Goal: Task Accomplishment & Management: Manage account settings

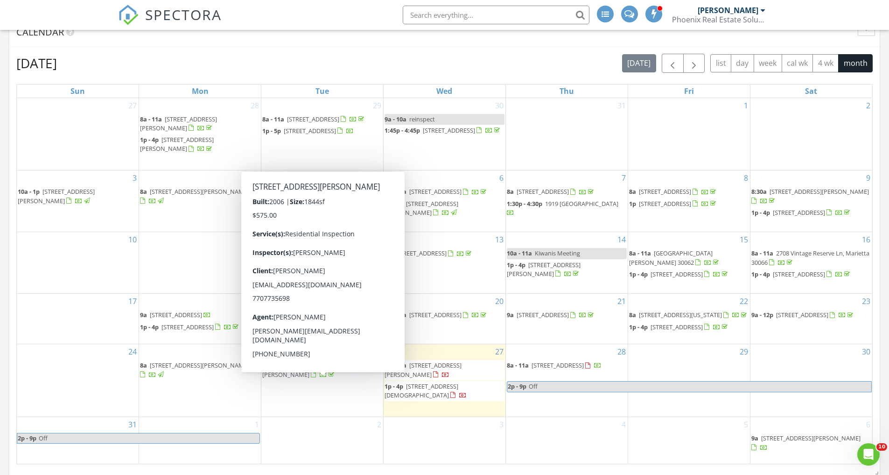
scroll to position [981, 904]
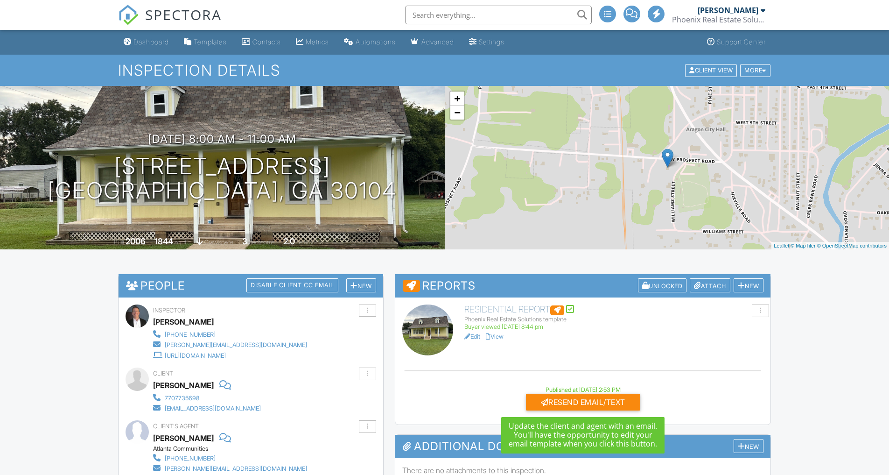
click at [368, 423] on div at bounding box center [367, 426] width 1 height 6
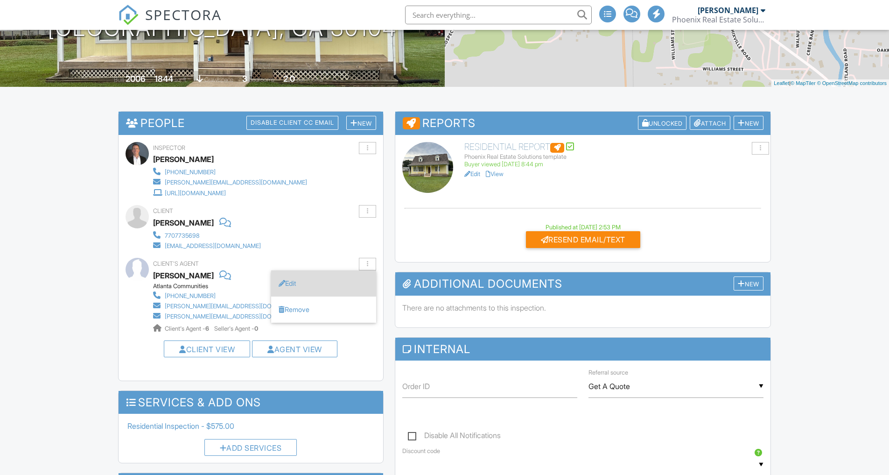
click at [298, 281] on li "Edit" at bounding box center [323, 283] width 105 height 26
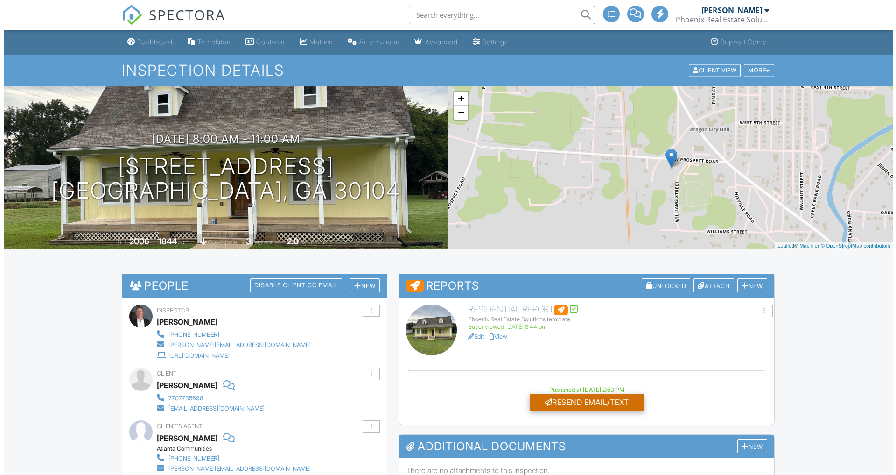
scroll to position [138, 0]
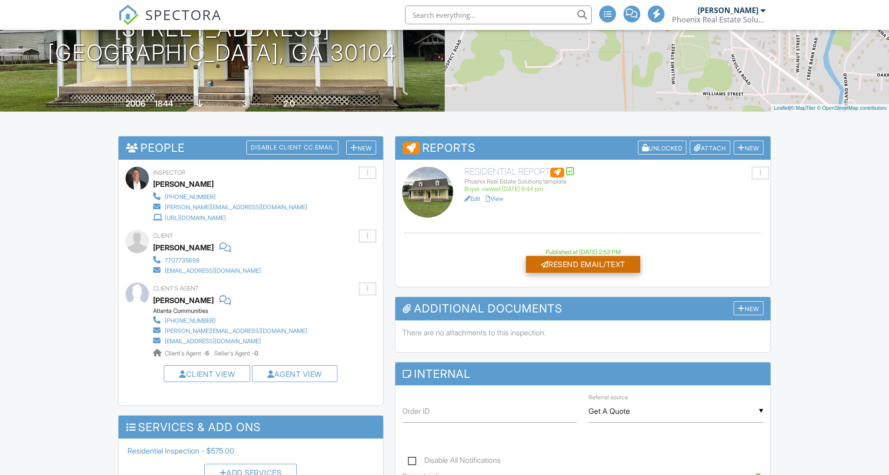
click at [581, 262] on div "Resend Email/Text" at bounding box center [583, 264] width 114 height 17
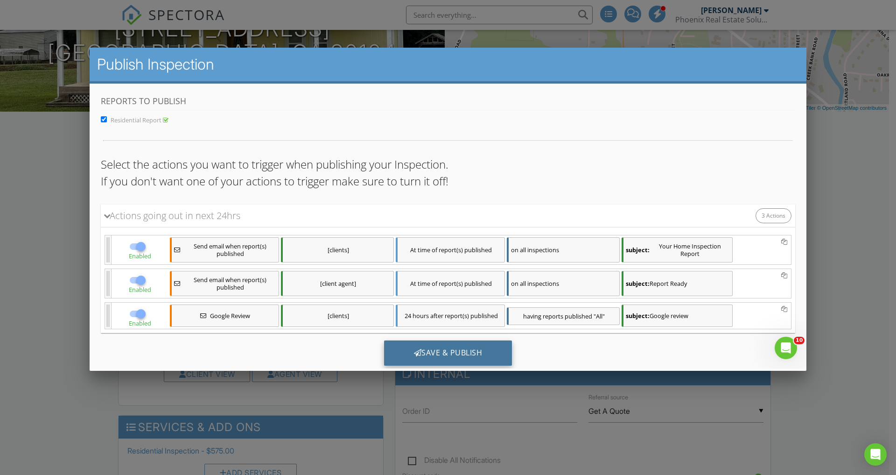
scroll to position [0, 0]
click at [454, 352] on div "Save & Publish" at bounding box center [448, 352] width 128 height 25
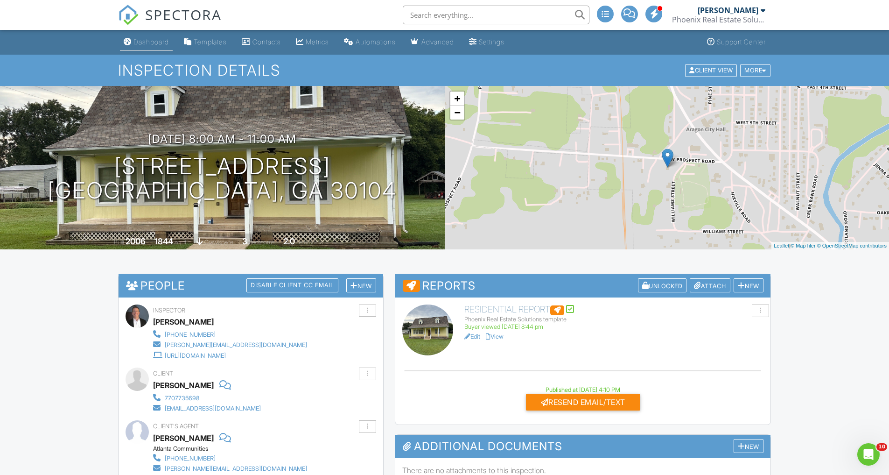
click at [149, 42] on div "Dashboard" at bounding box center [151, 42] width 35 height 8
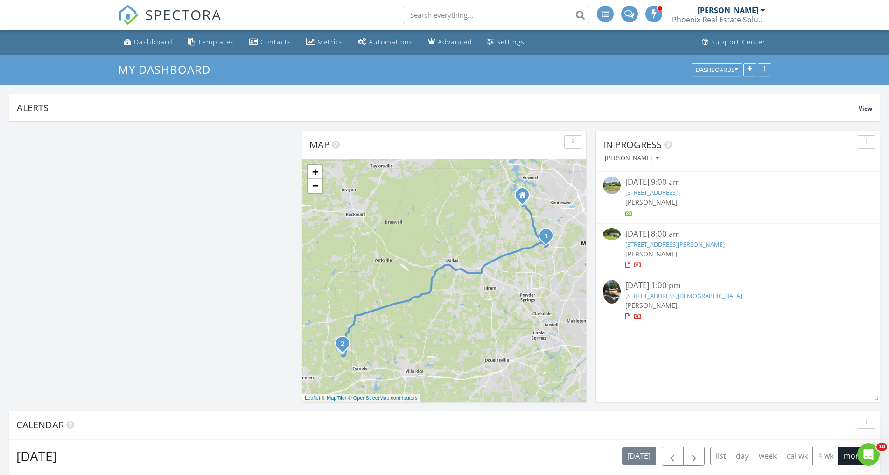
click at [670, 245] on link "3225 Forest Creek Dr, Marietta, GA 30064" at bounding box center [675, 244] width 99 height 8
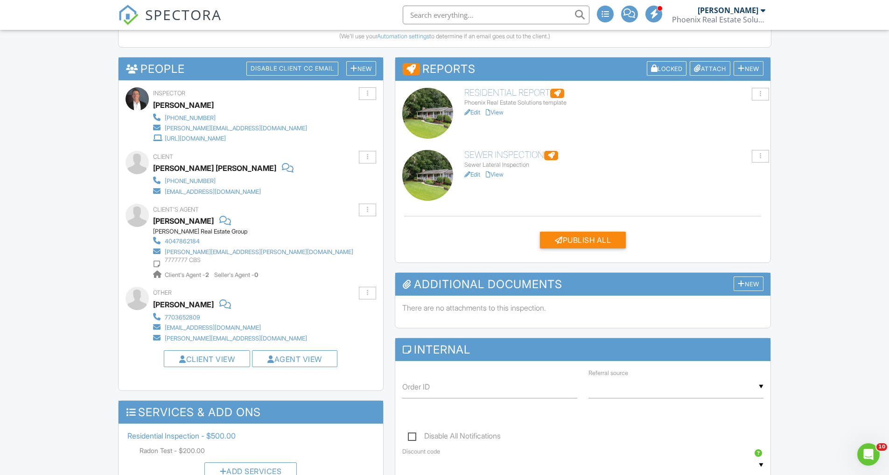
scroll to position [156, 0]
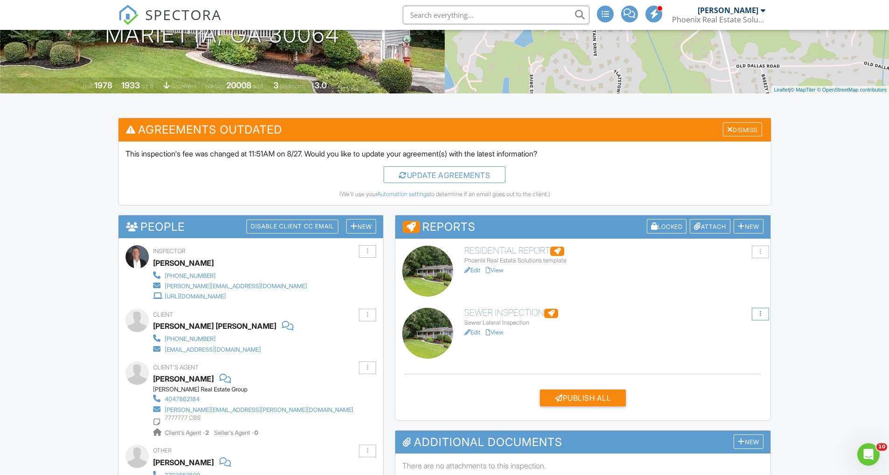
click at [762, 311] on div at bounding box center [760, 314] width 17 height 13
click at [699, 380] on div "Delete" at bounding box center [690, 383] width 20 height 8
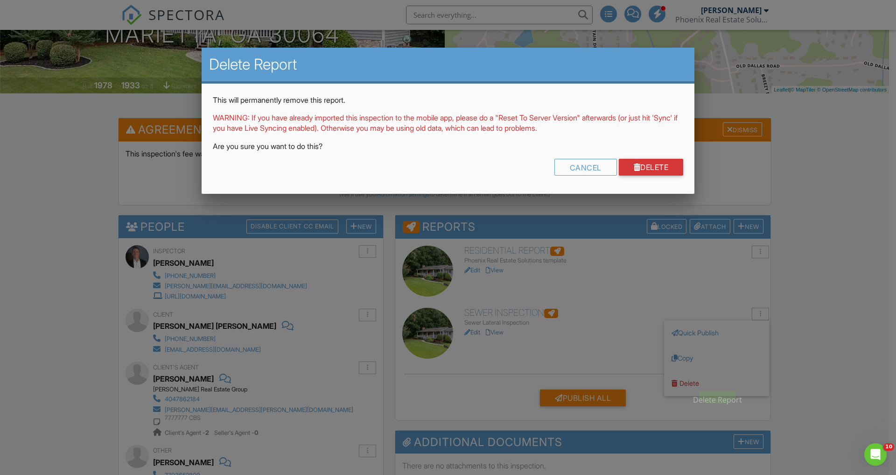
scroll to position [0, 0]
click at [651, 164] on link "Delete" at bounding box center [651, 167] width 65 height 17
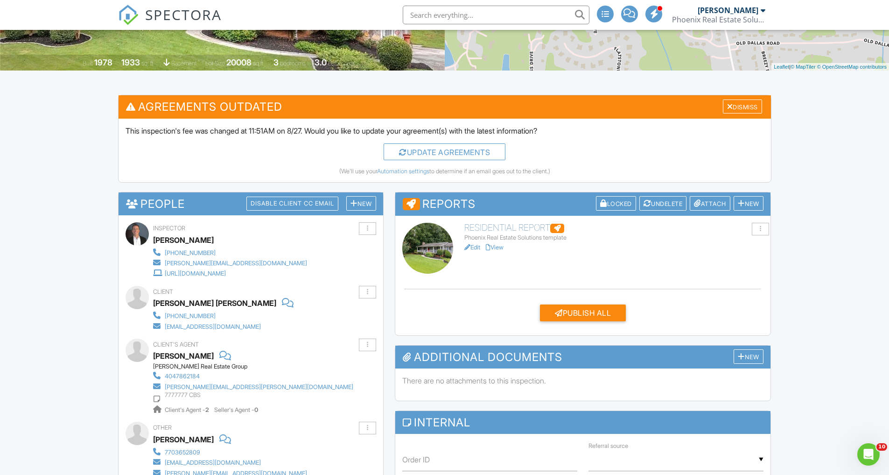
click at [500, 246] on link "View" at bounding box center [495, 247] width 18 height 7
